Goal: Task Accomplishment & Management: Complete application form

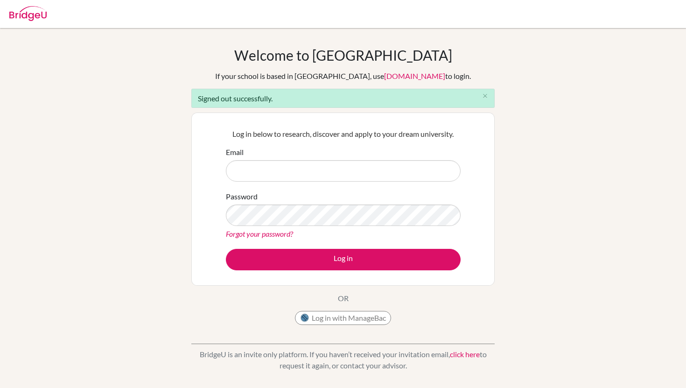
type input "m"
click at [83, 226] on div "Welcome to [GEOGRAPHIC_DATA] If your school is based in [GEOGRAPHIC_DATA], use …" at bounding box center [343, 211] width 686 height 329
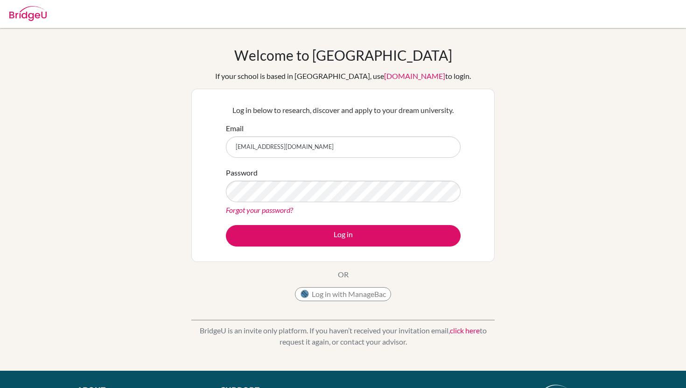
type input "[EMAIL_ADDRESS][DOMAIN_NAME]"
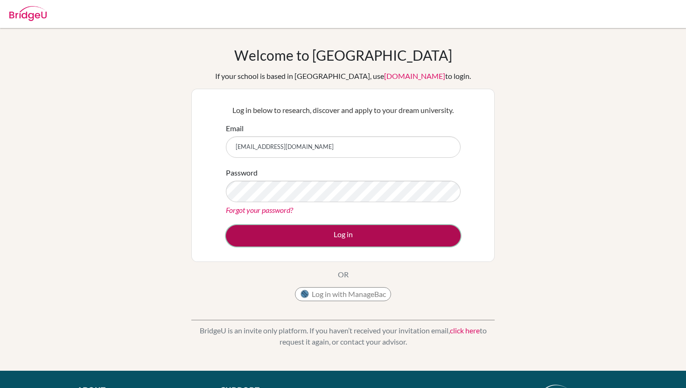
click at [300, 242] on button "Log in" at bounding box center [343, 235] width 235 height 21
